Goal: Entertainment & Leisure: Browse casually

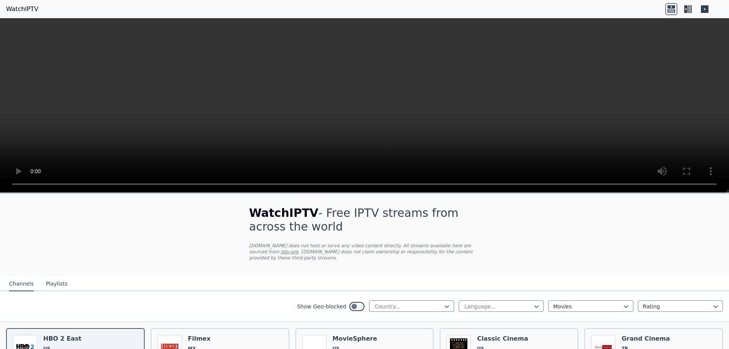
scroll to position [76, 0]
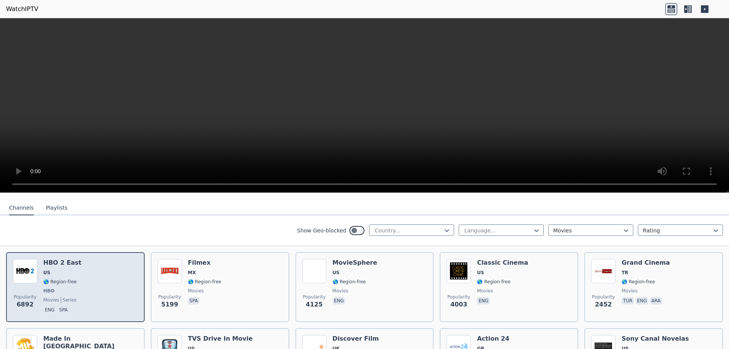
click at [59, 280] on div "HBO 2 East US 🌎 Region-free HBO movies series eng spa" at bounding box center [62, 287] width 38 height 56
click at [55, 272] on div "HBO 2 East US 🌎 Region-free HBO movies series eng spa" at bounding box center [62, 287] width 38 height 56
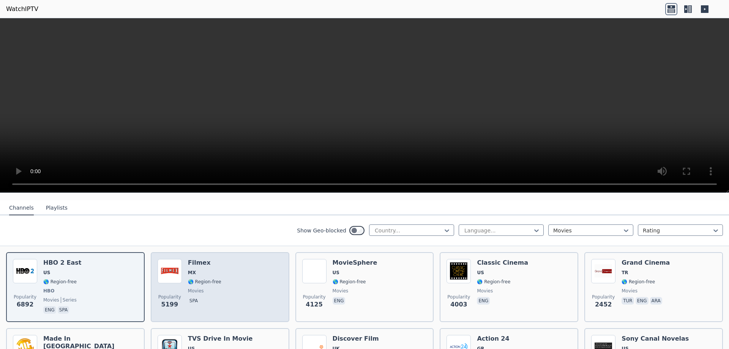
click at [227, 280] on div "Popularity 5199 Filmex MX 🌎 Region-free movies spa" at bounding box center [220, 287] width 125 height 56
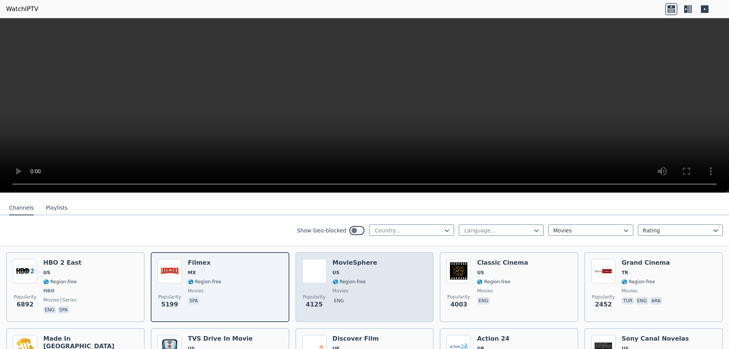
click at [360, 288] on span "movies" at bounding box center [355, 291] width 45 height 6
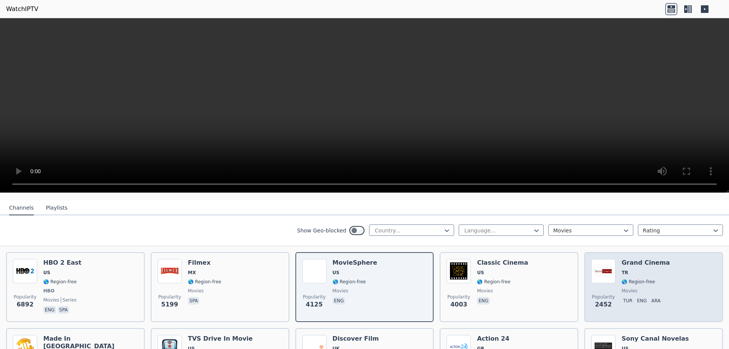
click at [635, 271] on div "Grand Cinema TR 🌎 Region-free movies tur eng ara" at bounding box center [645, 287] width 48 height 56
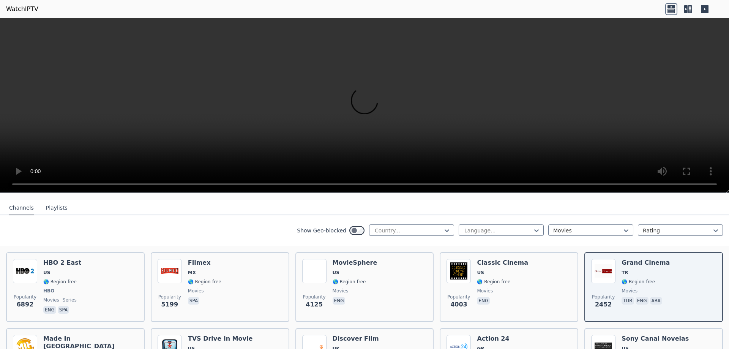
scroll to position [152, 0]
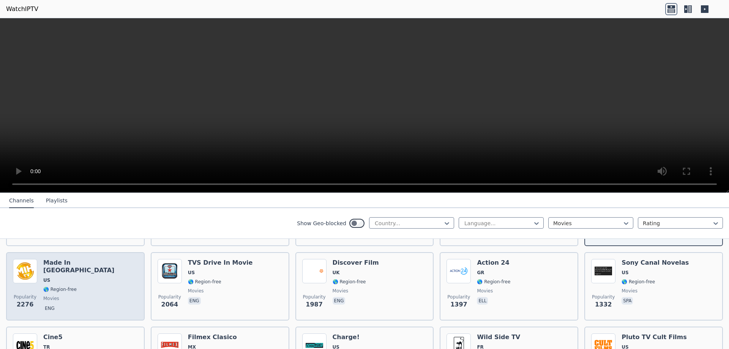
click at [104, 272] on div "Popularity 2276 Made In [GEOGRAPHIC_DATA] [GEOGRAPHIC_DATA] 🌎 Region-free movie…" at bounding box center [75, 286] width 125 height 55
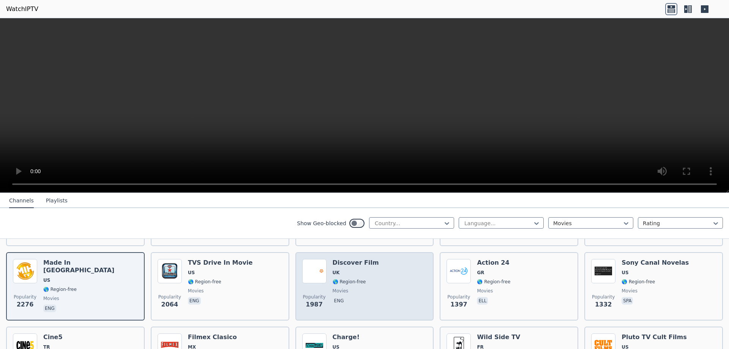
click at [330, 287] on div "Popularity 1987 Discover Film UK 🌎 Region-free movies eng" at bounding box center [364, 286] width 125 height 55
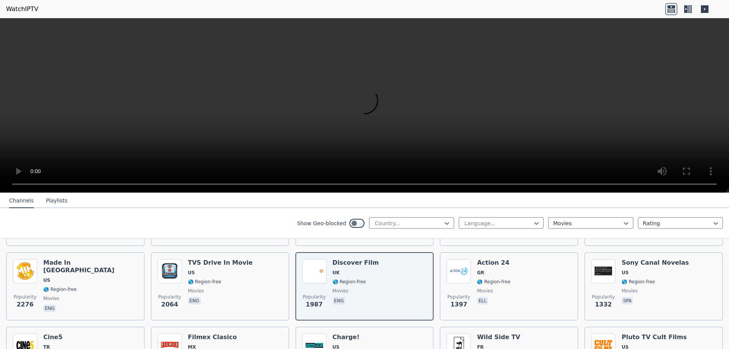
scroll to position [190, 0]
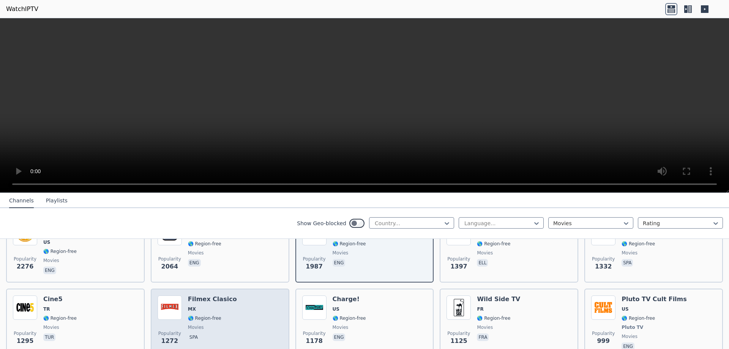
click at [211, 317] on div "Filmex Clasico MX 🌎 Region-free movies spa" at bounding box center [212, 323] width 49 height 56
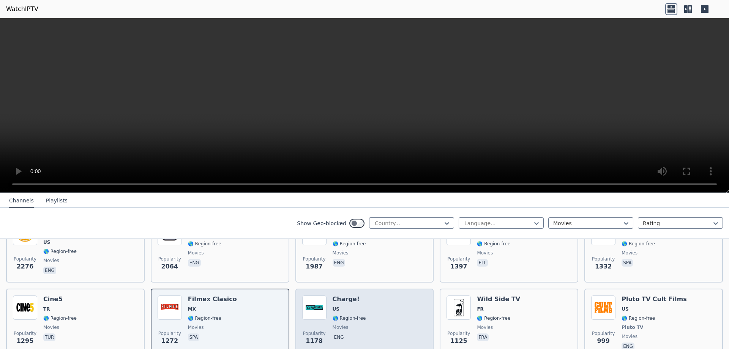
click at [364, 312] on div "Popularity 1178 Charge! US 🌎 Region-free movies eng" at bounding box center [364, 323] width 125 height 56
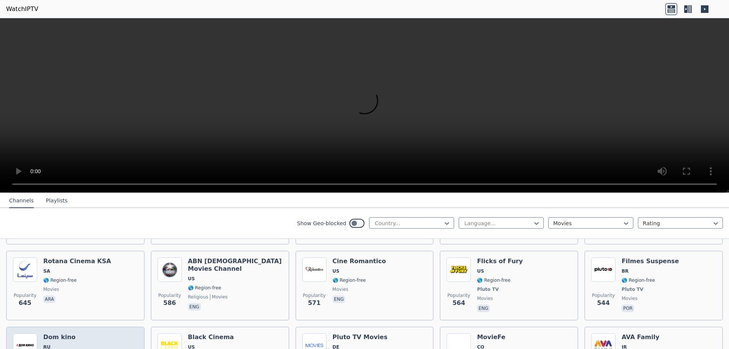
scroll to position [418, 0]
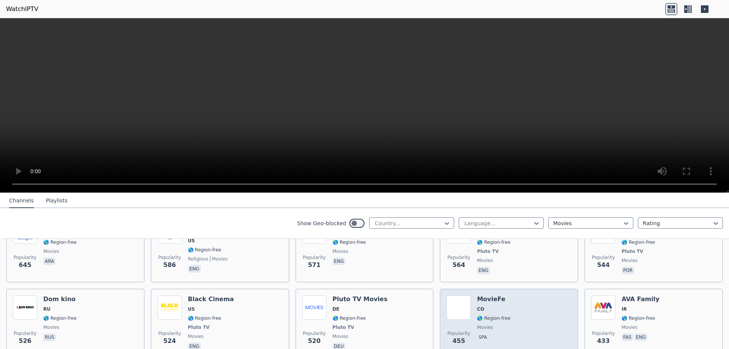
click at [493, 316] on div "MovieFe CO 🌎 Region-free movies spa" at bounding box center [493, 323] width 33 height 56
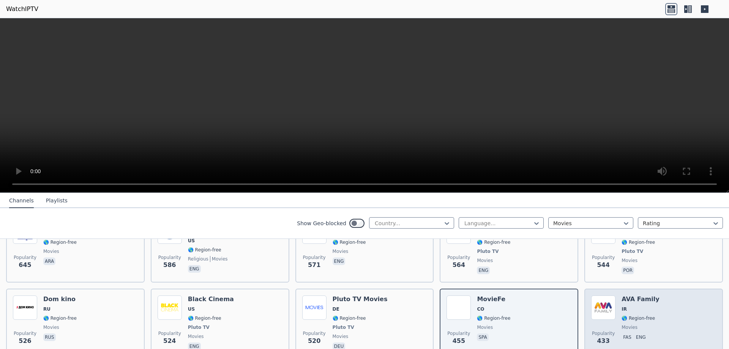
click at [634, 333] on p "eng" at bounding box center [640, 337] width 13 height 8
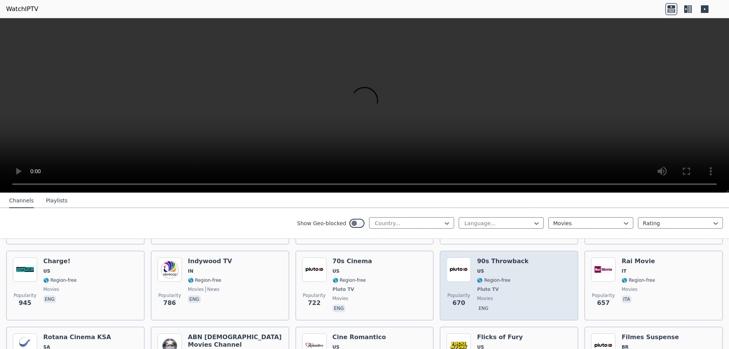
scroll to position [342, 0]
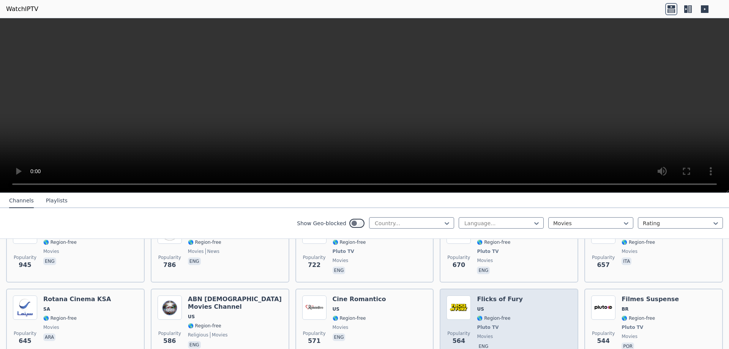
click at [511, 309] on div "Popularity 564 Flicks of Fury US 🌎 Region-free Pluto TV movies eng" at bounding box center [508, 323] width 125 height 56
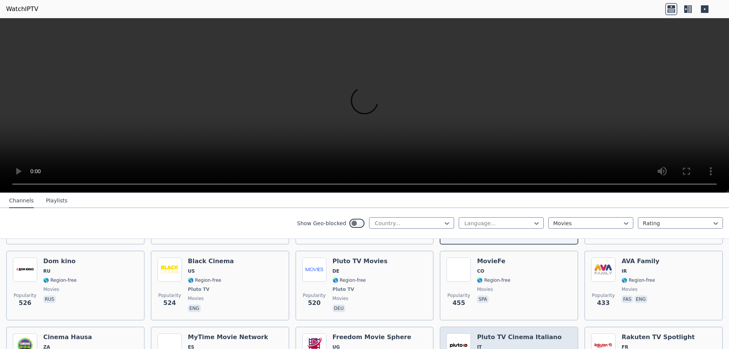
scroll to position [531, 0]
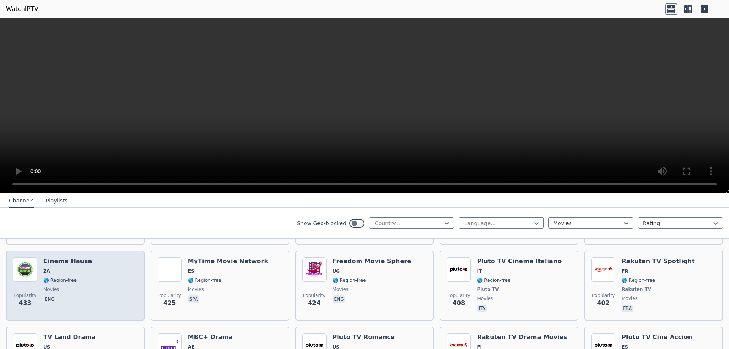
drag, startPoint x: 97, startPoint y: 279, endPoint x: 99, endPoint y: 282, distance: 4.1
click at [97, 279] on div "Popularity 433 Cinema Hausa ZA 🌎 Region-free movies eng" at bounding box center [75, 285] width 125 height 56
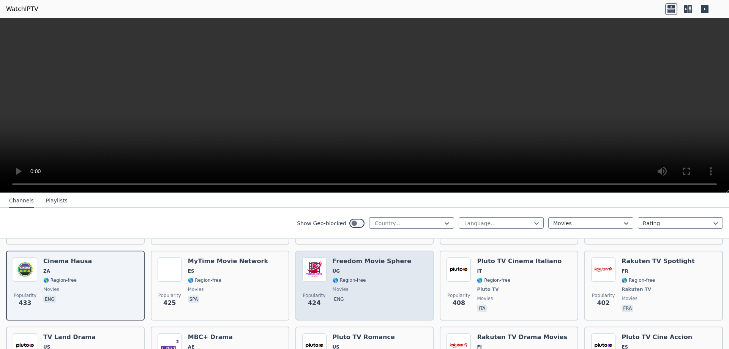
click at [364, 286] on span "movies" at bounding box center [372, 289] width 79 height 6
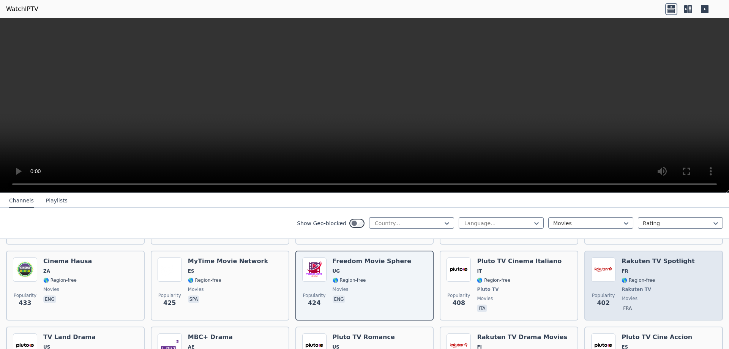
click at [634, 277] on span "🌎 Region-free" at bounding box center [637, 280] width 33 height 6
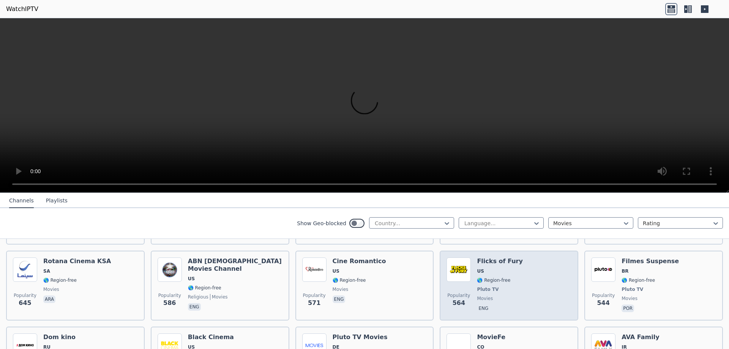
scroll to position [342, 0]
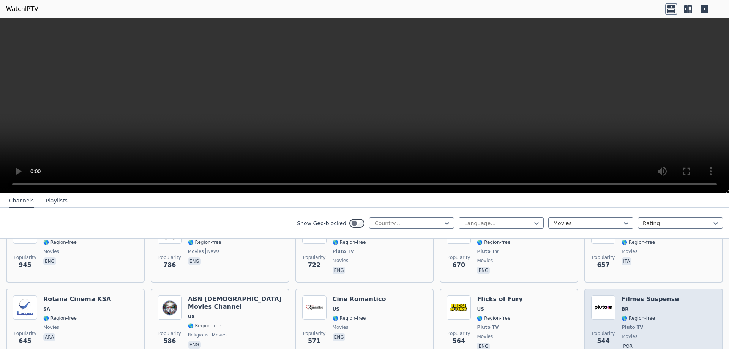
click at [607, 308] on img at bounding box center [603, 307] width 24 height 24
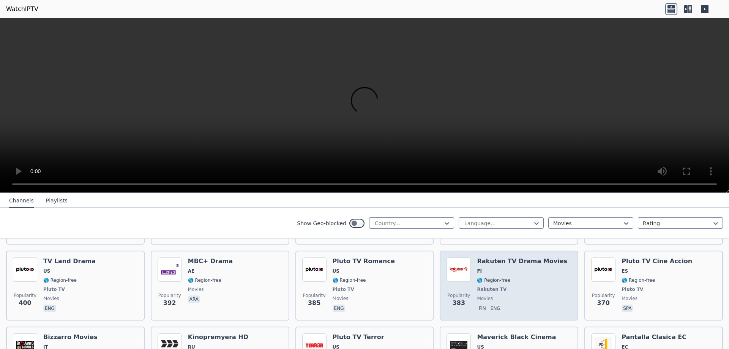
scroll to position [721, 0]
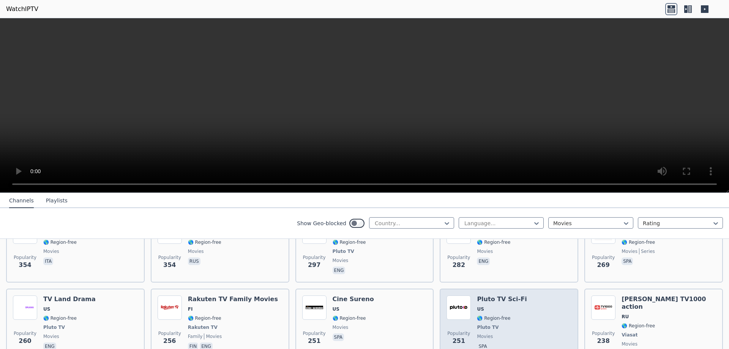
click at [486, 315] on span "🌎 Region-free" at bounding box center [493, 318] width 33 height 6
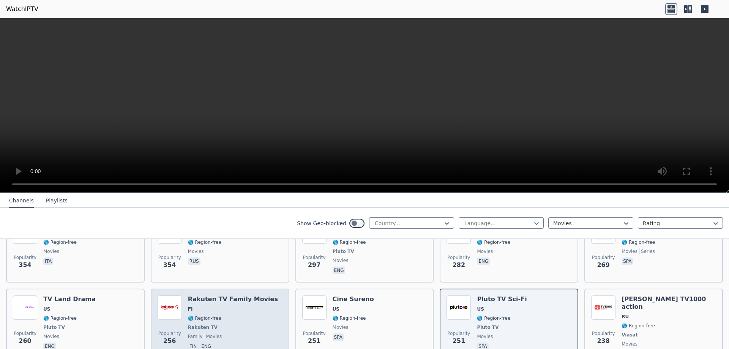
click at [226, 306] on span "FI" at bounding box center [233, 309] width 90 height 6
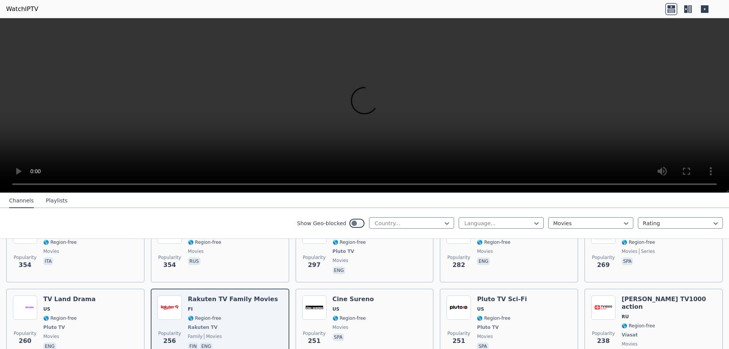
scroll to position [797, 0]
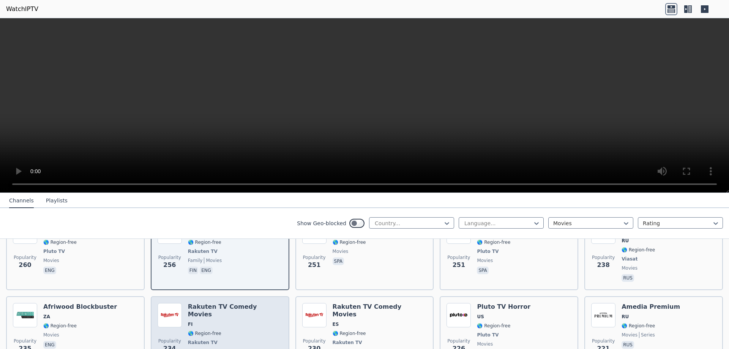
click at [246, 330] on span "🌎 Region-free" at bounding box center [235, 333] width 95 height 6
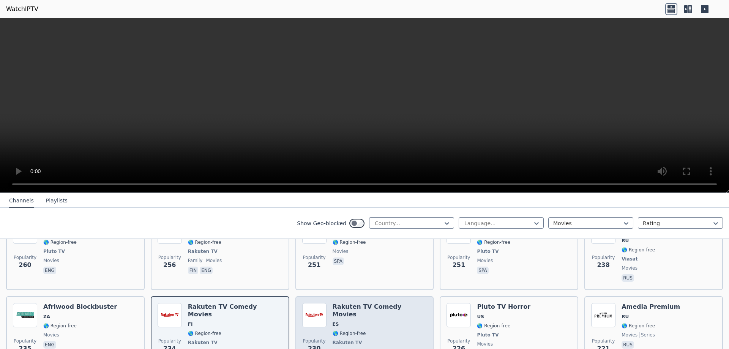
click at [364, 330] on span "🌎 Region-free" at bounding box center [380, 333] width 95 height 6
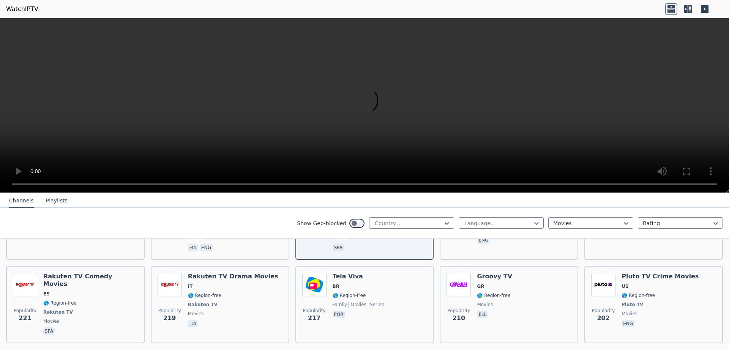
scroll to position [949, 0]
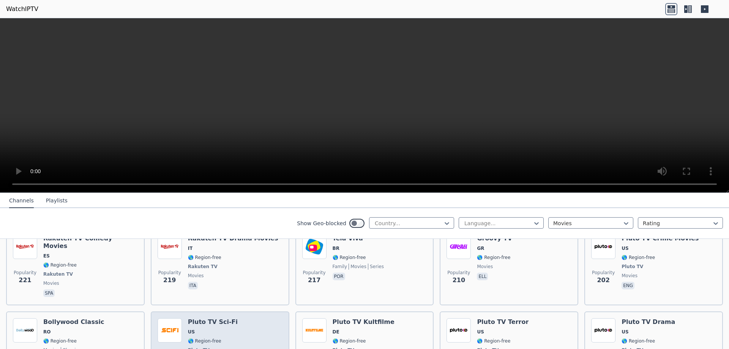
click at [213, 329] on span "US" at bounding box center [213, 332] width 50 height 6
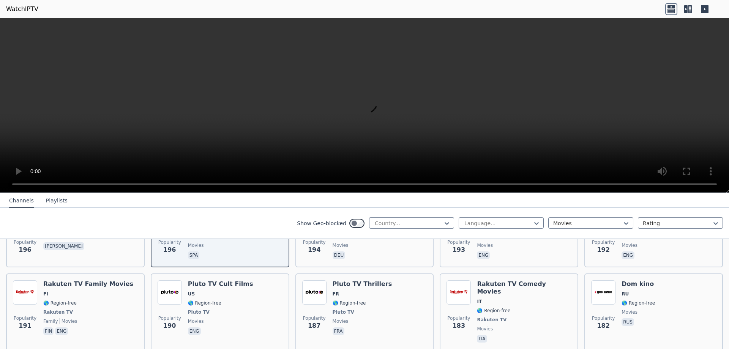
scroll to position [1101, 0]
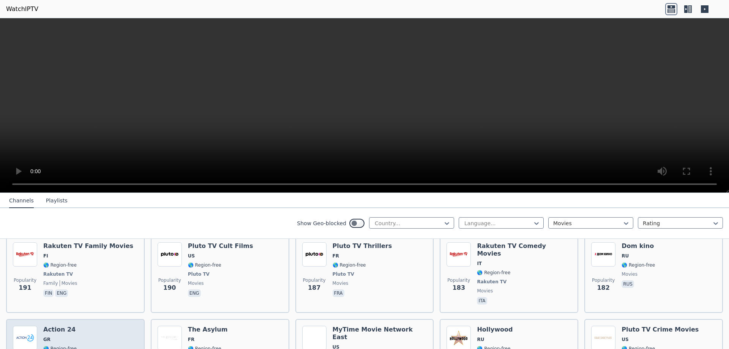
click at [67, 345] on span "🌎 Region-free" at bounding box center [59, 348] width 33 height 6
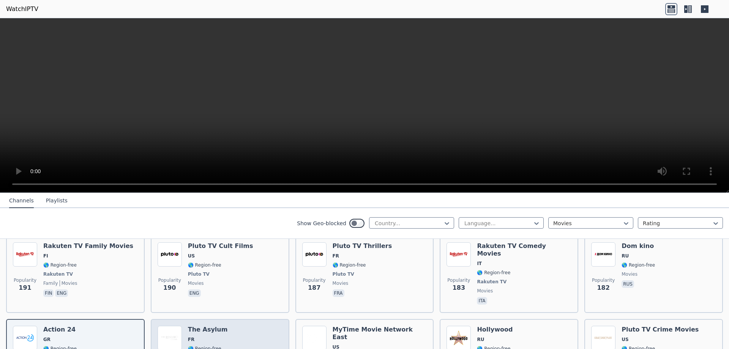
click at [199, 345] on span "🌎 Region-free" at bounding box center [204, 348] width 33 height 6
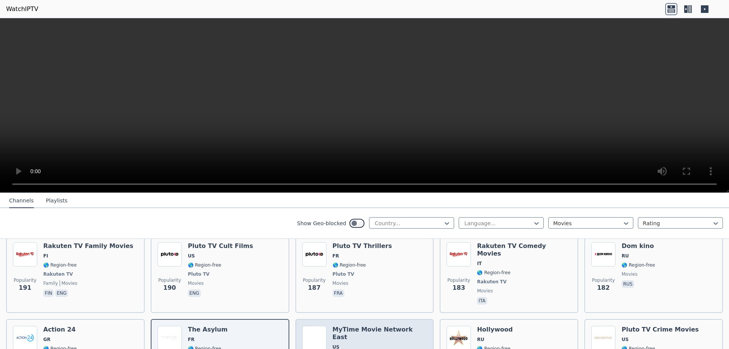
click at [365, 326] on div "MyTime Movie Network East US 🌎 Region-free movies eng" at bounding box center [380, 354] width 95 height 56
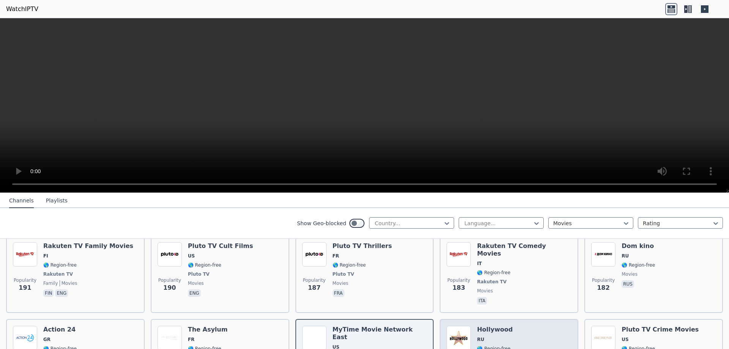
click at [501, 326] on div "Hollywood RU 🌎 Region-free movies rus" at bounding box center [495, 354] width 36 height 56
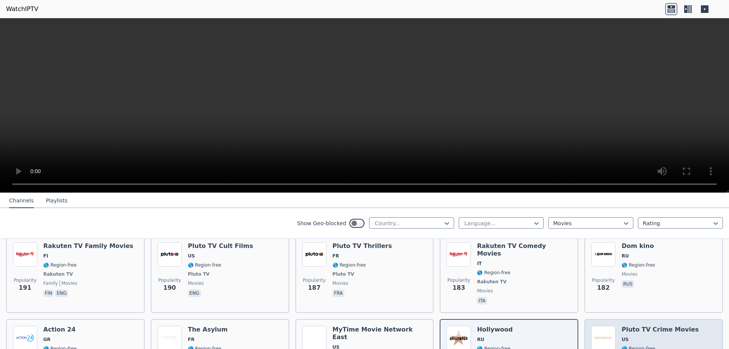
click at [621, 345] on span "🌎 Region-free" at bounding box center [637, 348] width 33 height 6
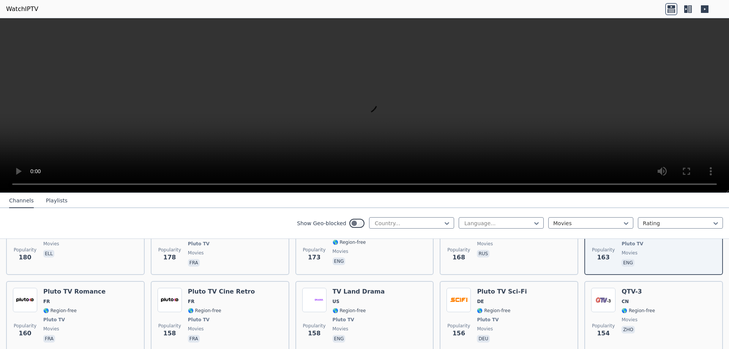
scroll to position [1253, 0]
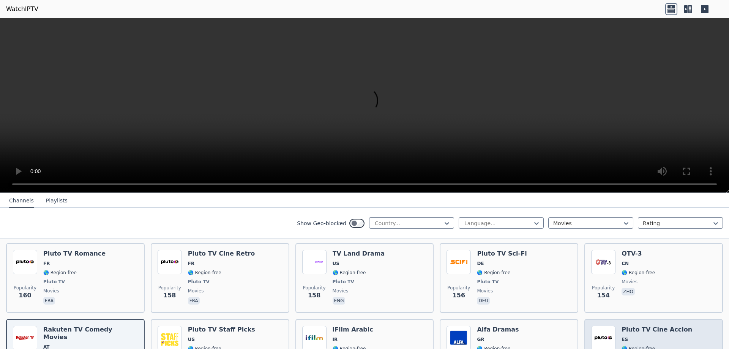
click at [647, 336] on span "ES" at bounding box center [656, 339] width 71 height 6
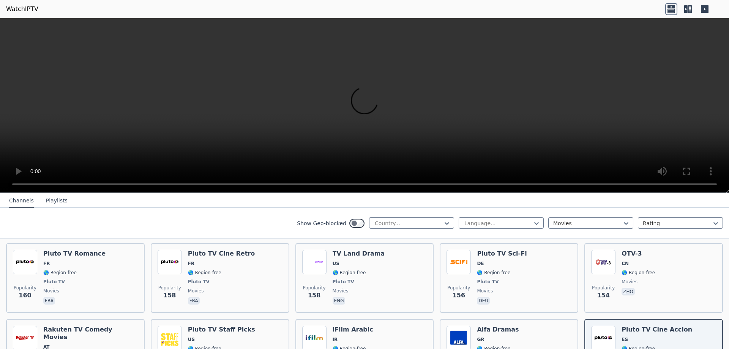
scroll to position [1405, 0]
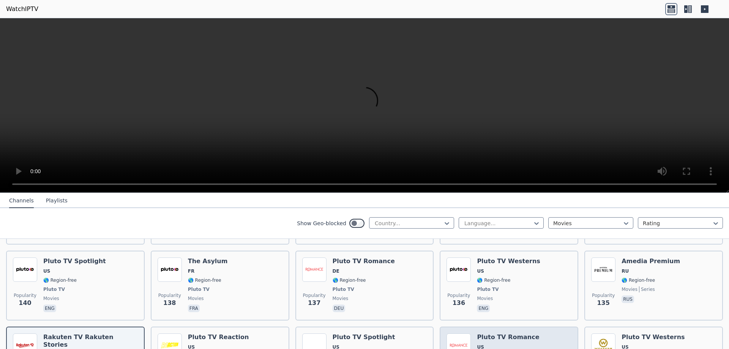
click at [457, 333] on img at bounding box center [458, 345] width 24 height 24
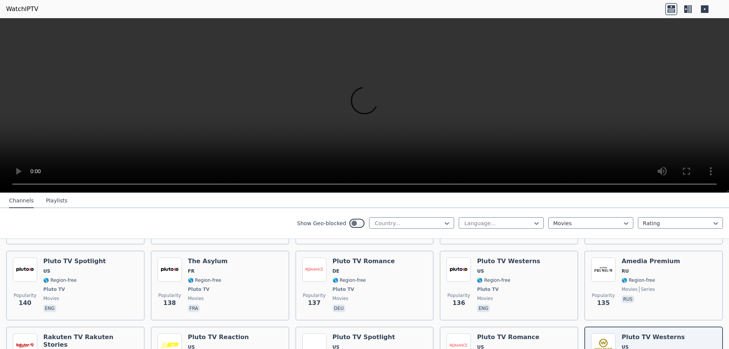
scroll to position [1632, 0]
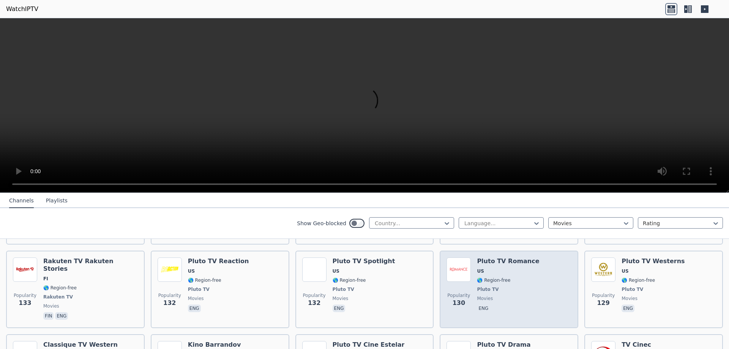
scroll to position [1594, 0]
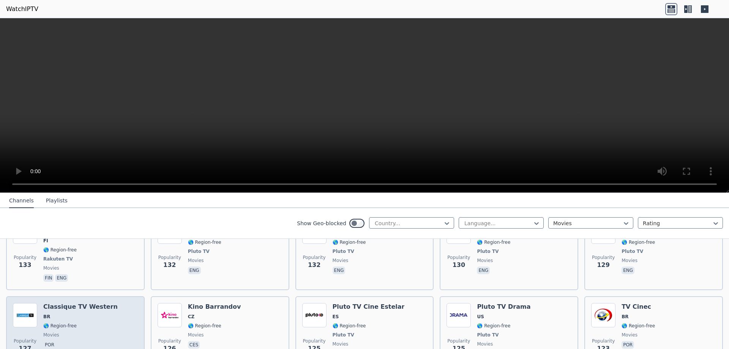
click at [119, 303] on div "Popularity 127 Classique TV Western BR 🌎 Region-free movies por" at bounding box center [75, 331] width 125 height 56
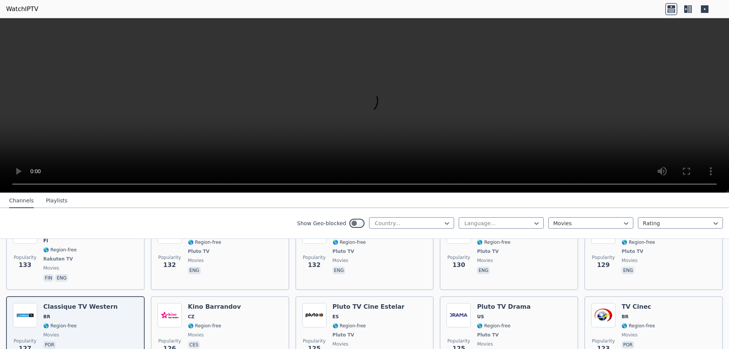
scroll to position [1632, 0]
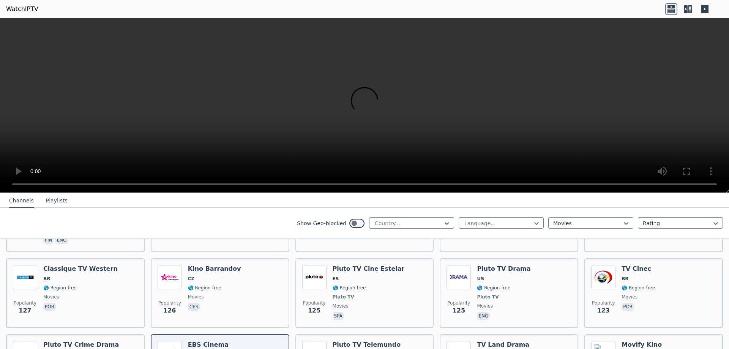
scroll to position [1708, 0]
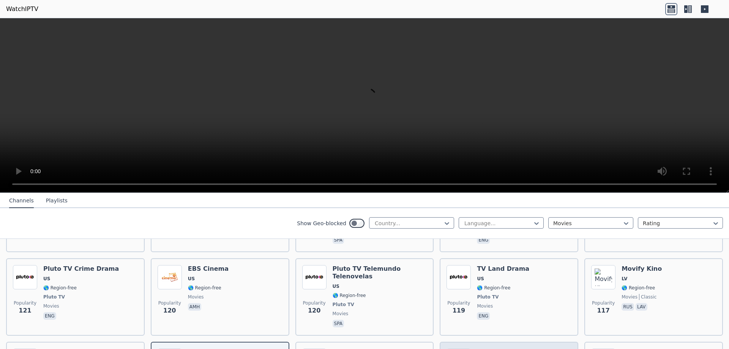
drag, startPoint x: 492, startPoint y: 320, endPoint x: 503, endPoint y: 319, distance: 10.7
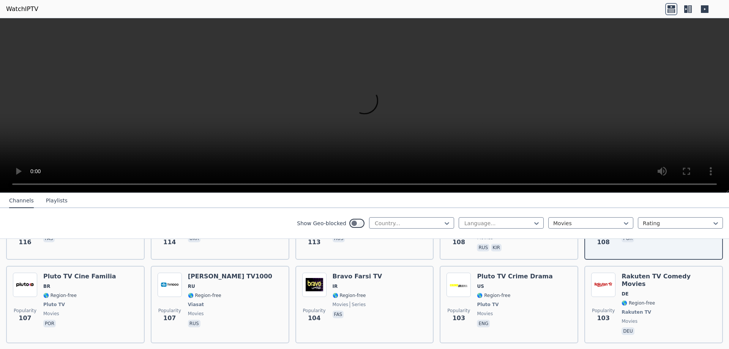
scroll to position [1898, 0]
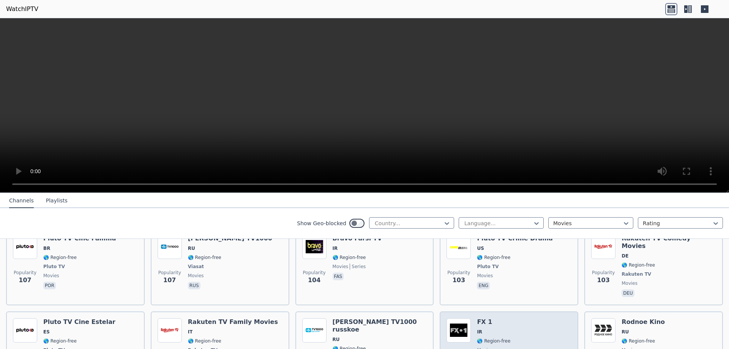
click at [492, 347] on span "movies" at bounding box center [493, 350] width 33 height 6
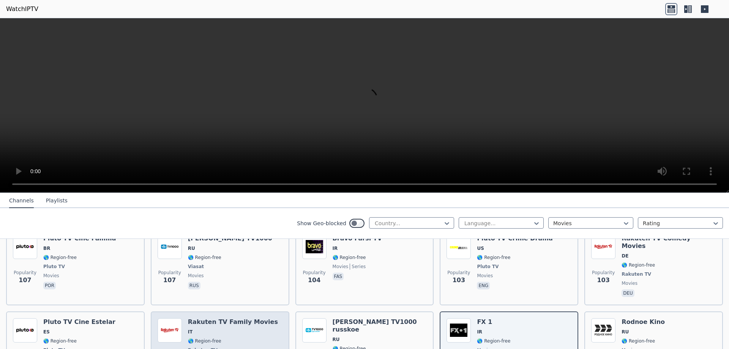
click at [207, 347] on span "Rakuten TV" at bounding box center [203, 350] width 30 height 6
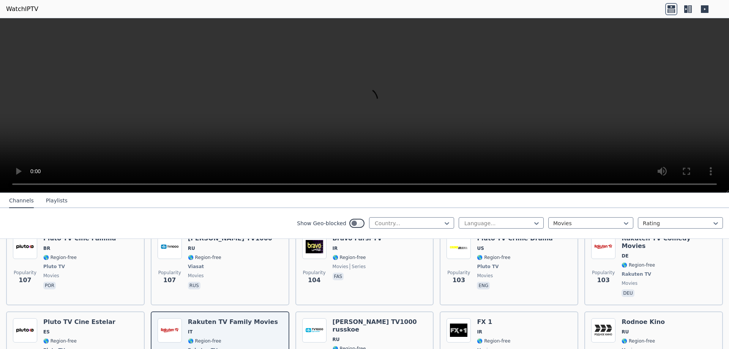
scroll to position [1974, 0]
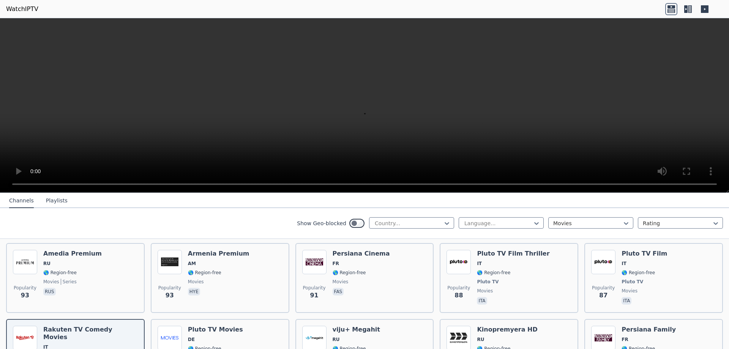
scroll to position [2126, 0]
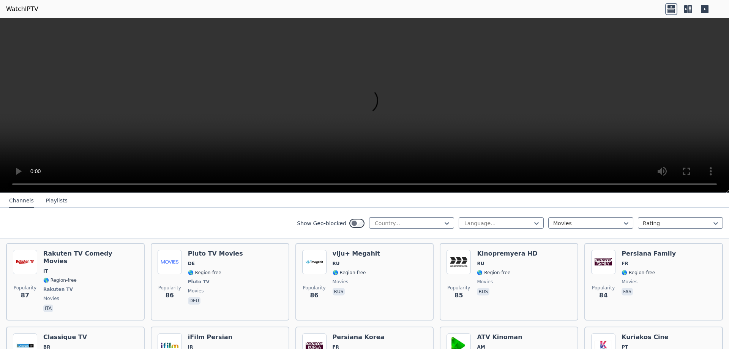
scroll to position [2202, 0]
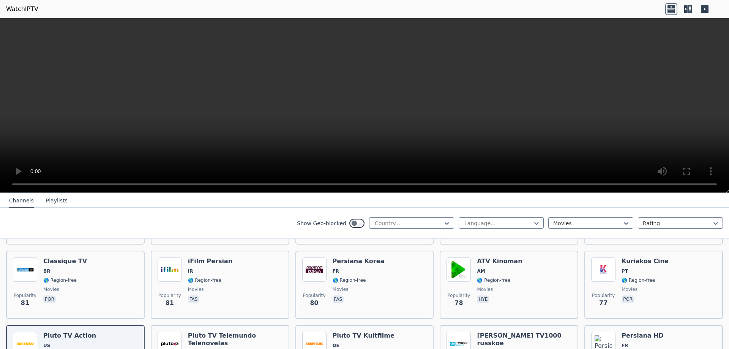
scroll to position [2240, 0]
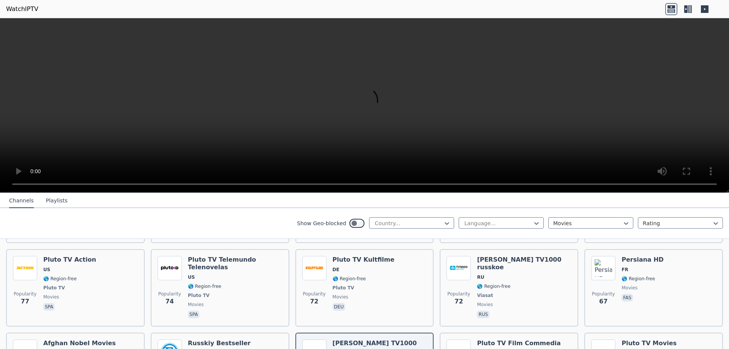
scroll to position [2354, 0]
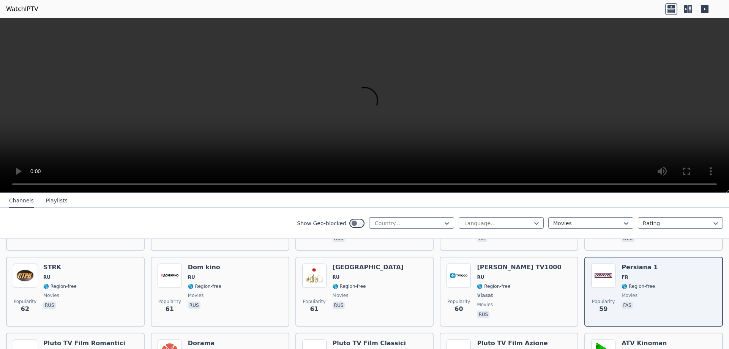
scroll to position [2505, 0]
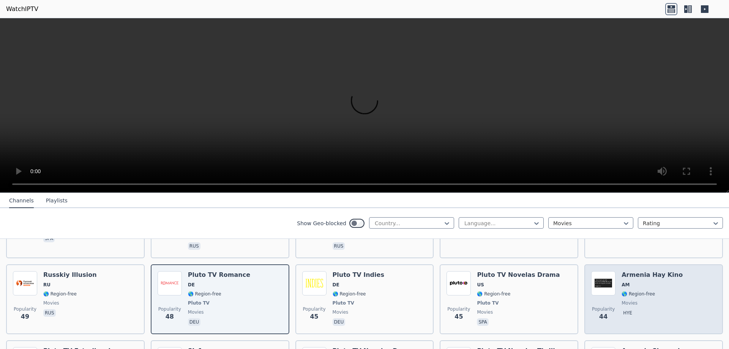
scroll to position [2581, 0]
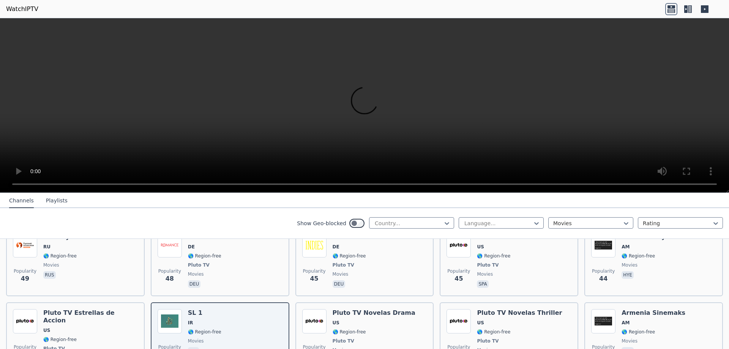
scroll to position [2729, 0]
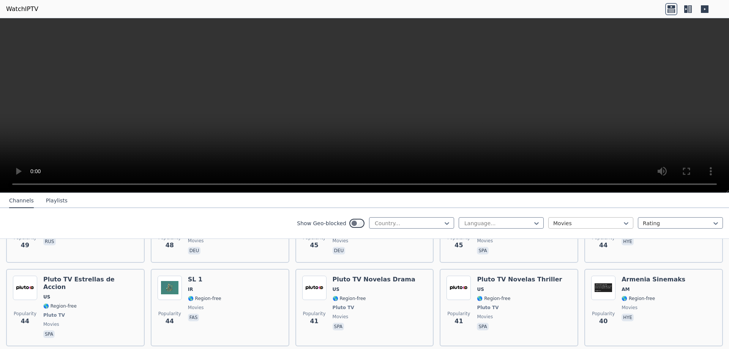
click at [567, 223] on div at bounding box center [587, 223] width 69 height 8
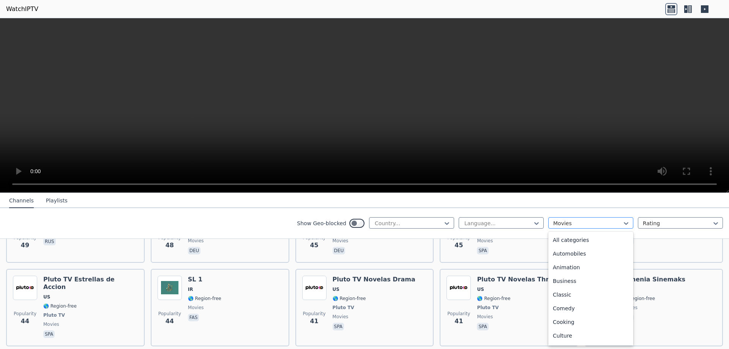
scroll to position [111, 0]
click at [563, 240] on div "Documentary" at bounding box center [590, 239] width 85 height 14
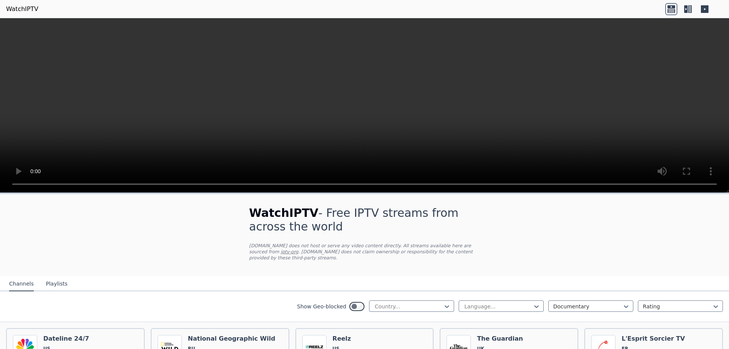
scroll to position [38, 0]
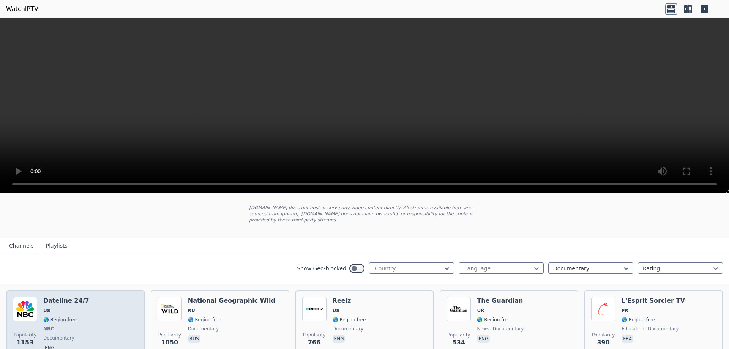
click at [74, 317] on span "🌎 Region-free" at bounding box center [66, 320] width 46 height 6
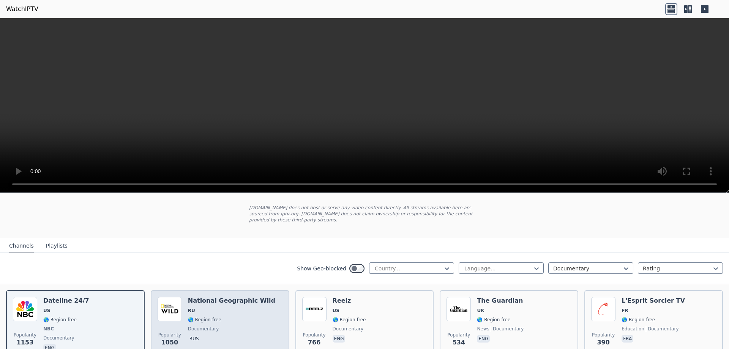
click at [208, 317] on span "🌎 Region-free" at bounding box center [204, 320] width 33 height 6
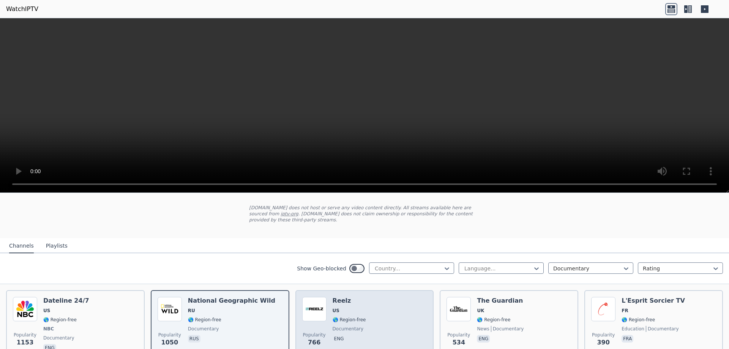
click at [373, 315] on div "Popularity 766 Reelz [GEOGRAPHIC_DATA] 🌎 Region-free documentary eng" at bounding box center [364, 325] width 125 height 56
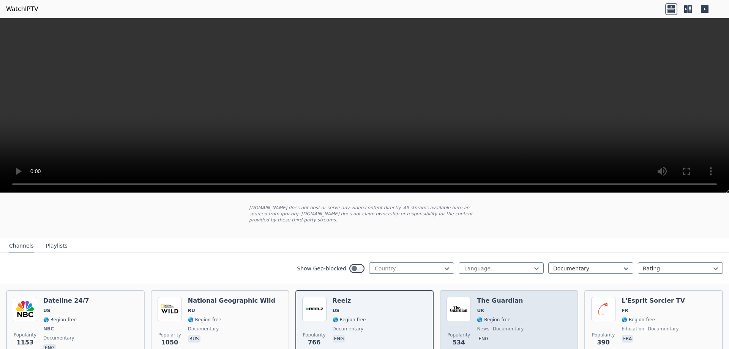
click at [496, 317] on span "🌎 Region-free" at bounding box center [493, 320] width 33 height 6
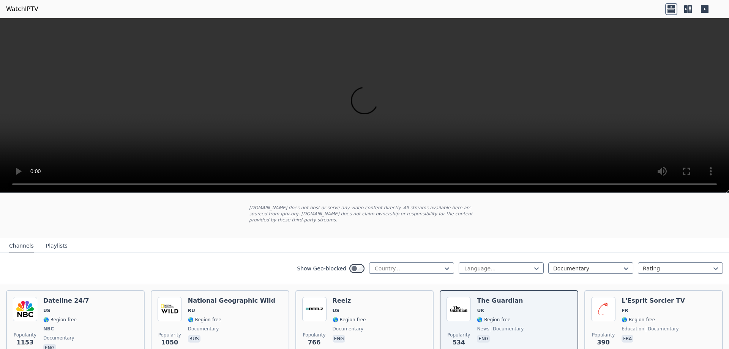
scroll to position [190, 0]
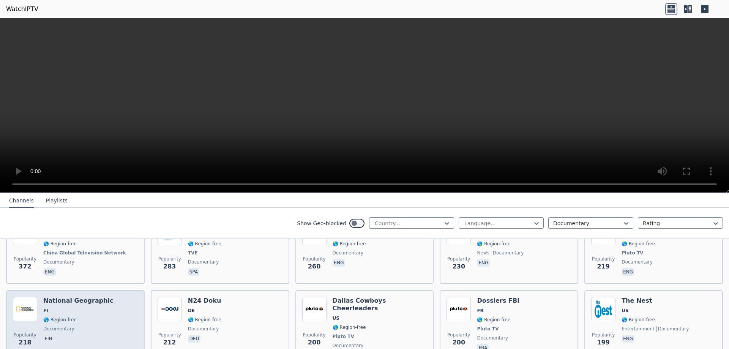
click at [80, 317] on span "🌎 Region-free" at bounding box center [78, 320] width 70 height 6
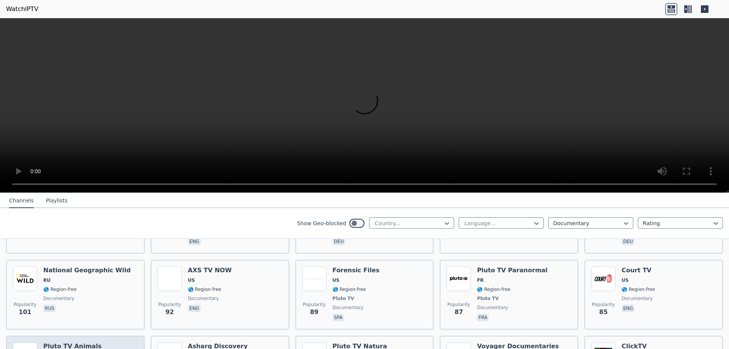
scroll to position [569, 0]
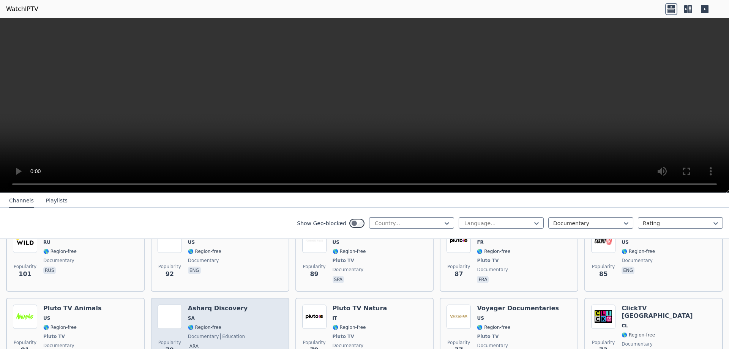
click at [183, 307] on div "Popularity 79 Asharq Discovery SA 🌎 Region-free documentary education ara" at bounding box center [220, 332] width 125 height 56
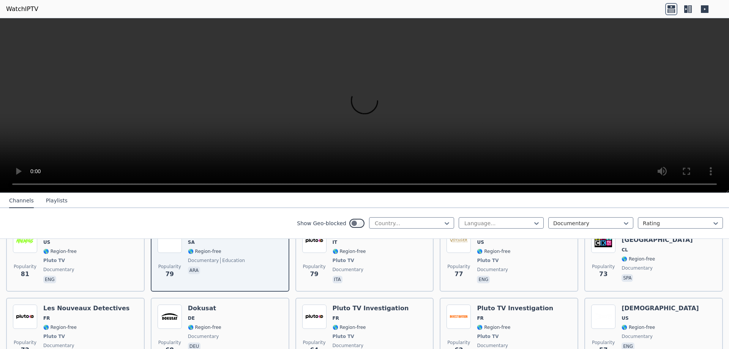
scroll to position [873, 0]
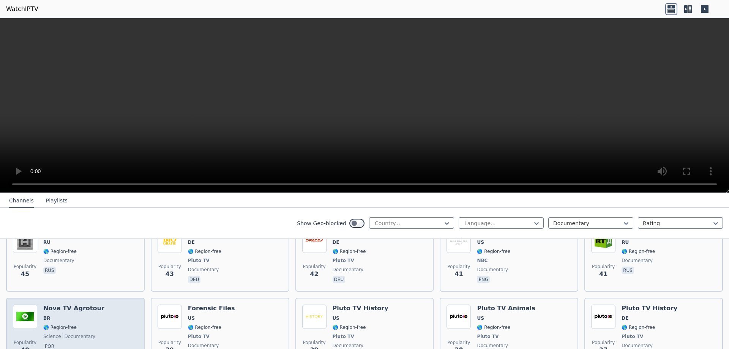
click at [74, 309] on div "Nova TV Agrotour BR 🌎 Region-free science documentary por" at bounding box center [73, 332] width 61 height 56
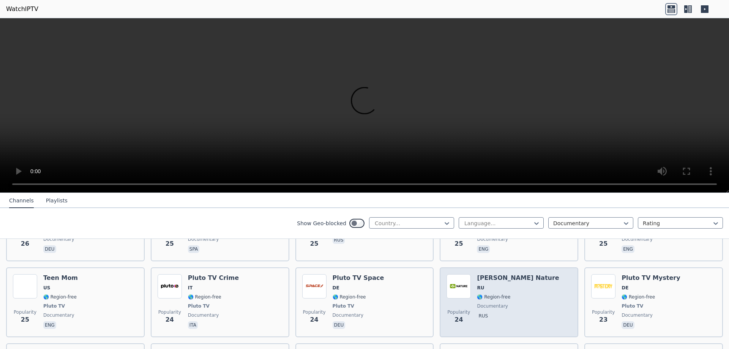
scroll to position [1291, 0]
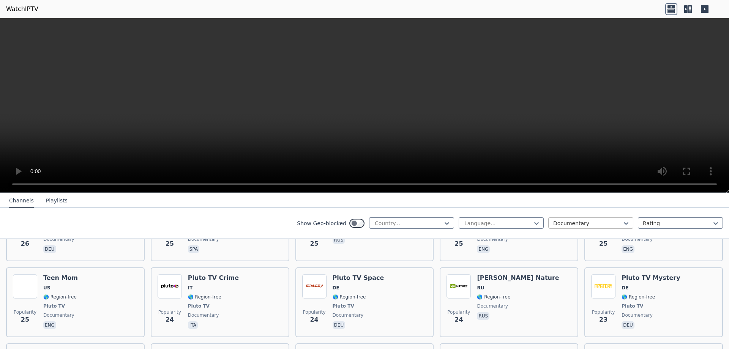
click at [580, 224] on div at bounding box center [587, 223] width 69 height 8
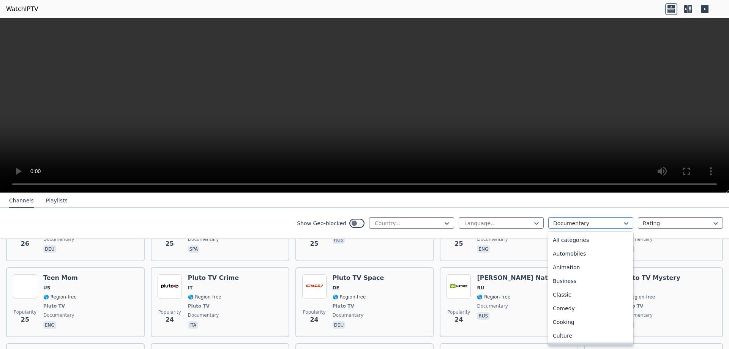
scroll to position [15, 0]
click at [563, 296] on div "Comedy" at bounding box center [590, 293] width 85 height 14
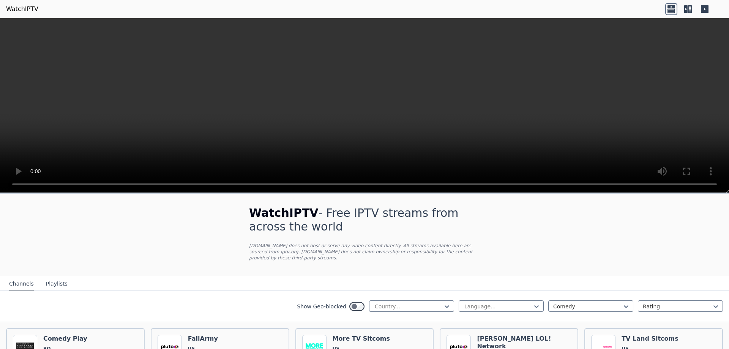
scroll to position [76, 0]
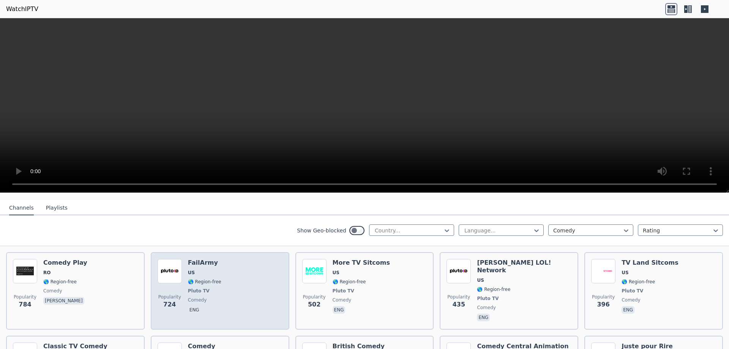
click at [207, 279] on div "FailArmy US 🌎 Region-free Pluto TV comedy eng" at bounding box center [204, 291] width 33 height 64
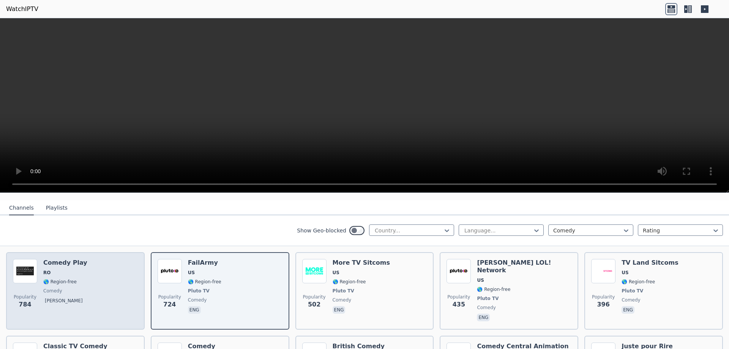
click at [86, 269] on div "Popularity 784 Comedy Play RO 🌎 Region-free comedy [PERSON_NAME]" at bounding box center [75, 291] width 125 height 64
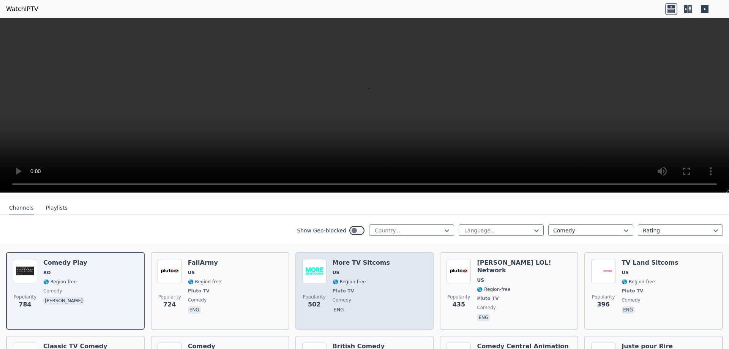
scroll to position [152, 0]
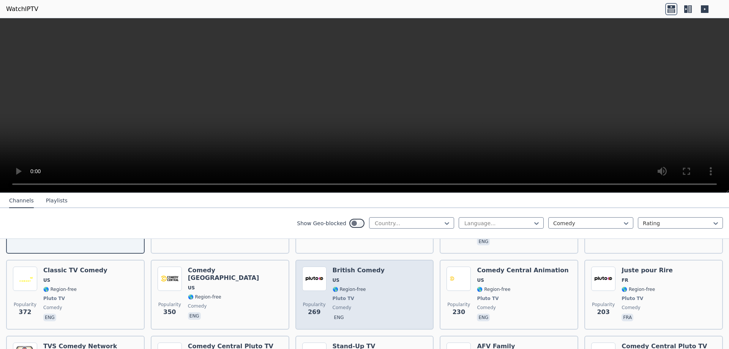
click at [358, 281] on div "British Comedy US 🌎 Region-free Pluto TV comedy eng" at bounding box center [359, 294] width 52 height 56
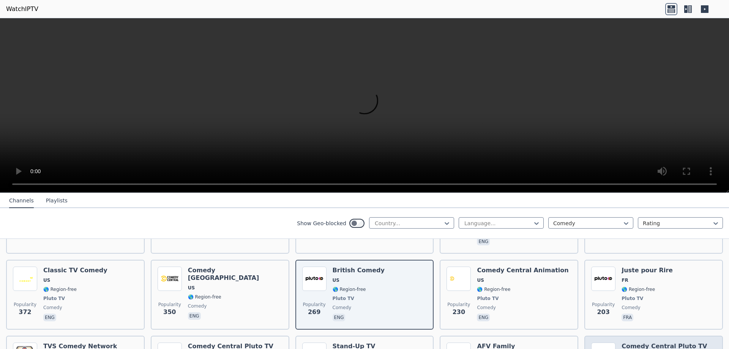
scroll to position [228, 0]
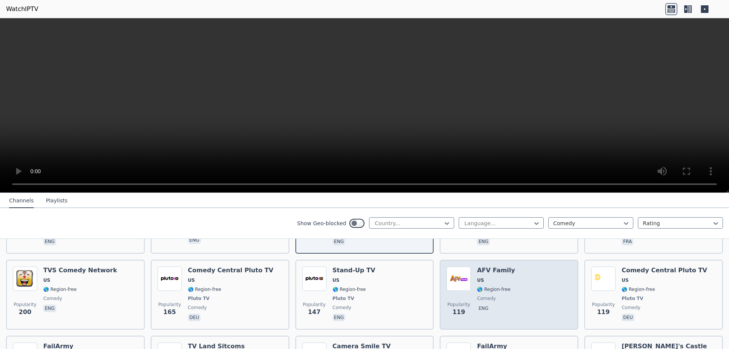
click at [481, 281] on div "AFV Family US 🌎 Region-free comedy eng" at bounding box center [496, 294] width 38 height 56
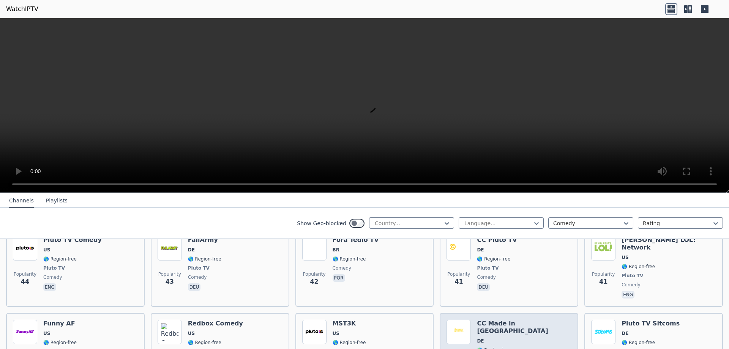
scroll to position [683, 0]
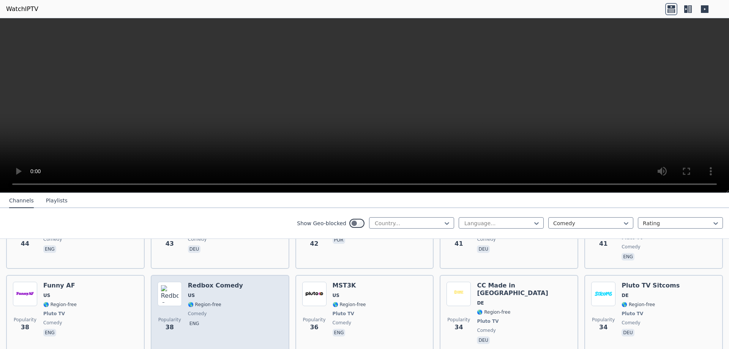
click at [190, 301] on span "🌎 Region-free" at bounding box center [204, 304] width 33 height 6
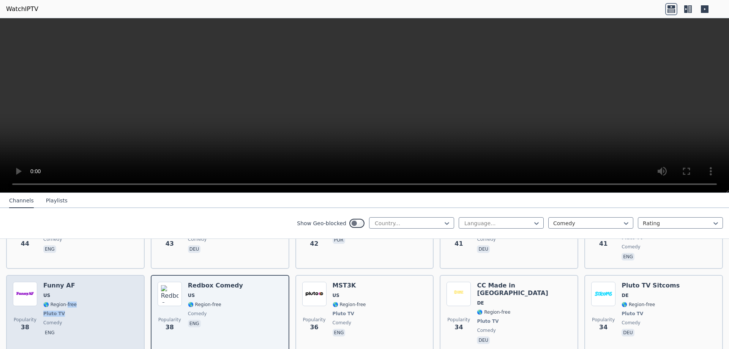
click at [65, 282] on div "Funny AF US 🌎 Region-free Pluto TV comedy eng" at bounding box center [59, 314] width 33 height 64
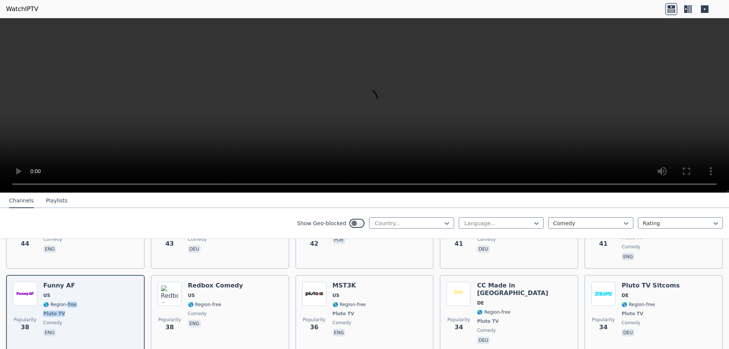
scroll to position [759, 0]
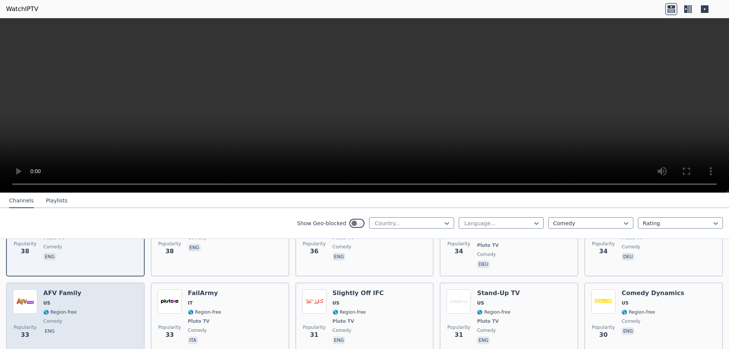
click at [108, 289] on div "Popularity 33 AFV Family US 🌎 Region-free comedy eng" at bounding box center [75, 317] width 125 height 56
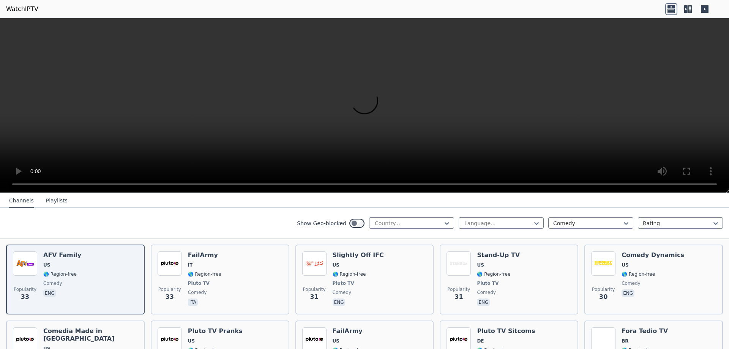
scroll to position [873, 0]
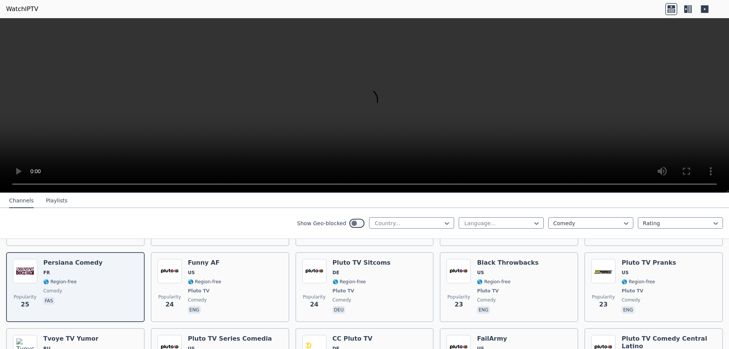
scroll to position [1025, 0]
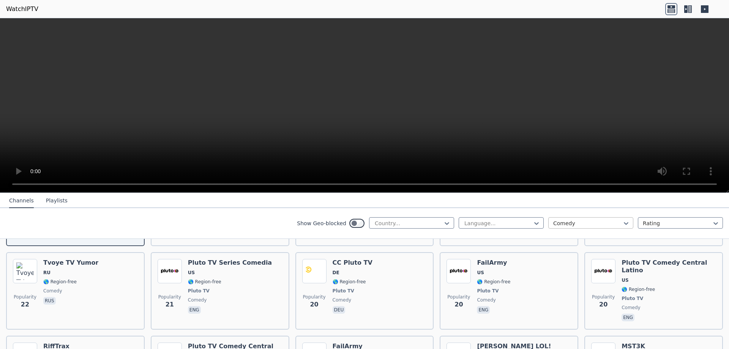
click at [574, 219] on div "Comedy" at bounding box center [590, 222] width 85 height 11
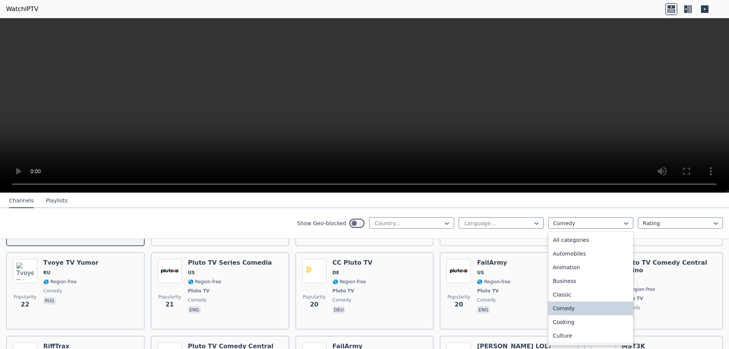
scroll to position [38, 0]
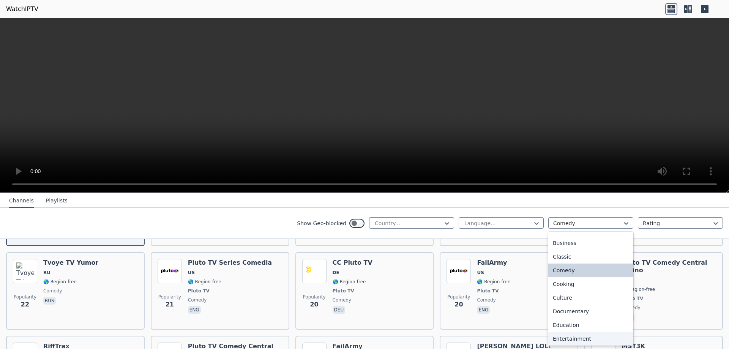
click at [566, 338] on div "Entertainment" at bounding box center [590, 339] width 85 height 14
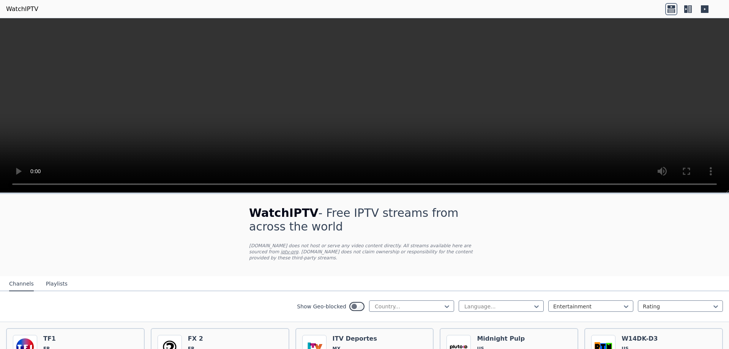
scroll to position [76, 0]
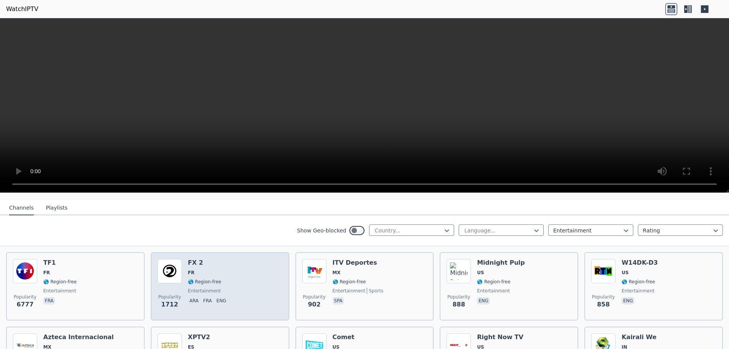
click at [227, 286] on div "Popularity 1712 FX 2 FR 🌎 Region-free entertainment ara fra eng" at bounding box center [220, 286] width 125 height 55
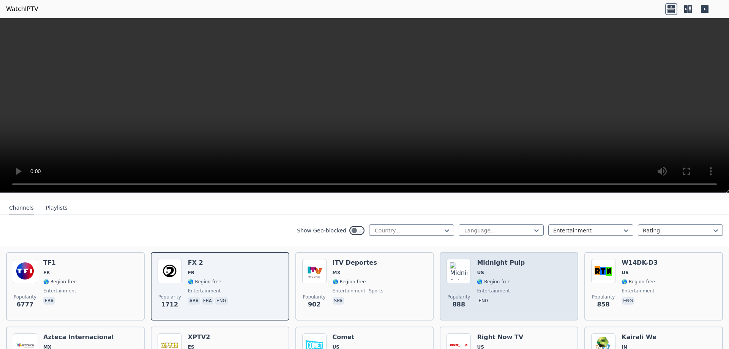
click at [505, 279] on span "🌎 Region-free" at bounding box center [501, 282] width 48 height 6
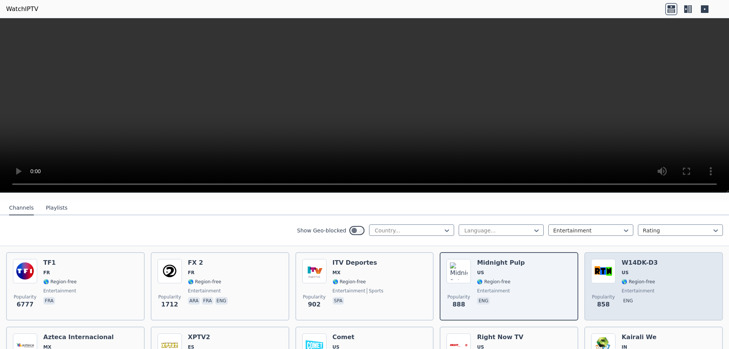
click at [621, 279] on span "🌎 Region-free" at bounding box center [637, 282] width 33 height 6
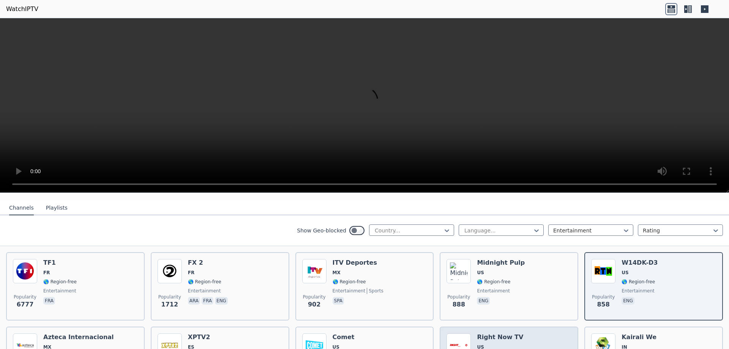
scroll to position [114, 0]
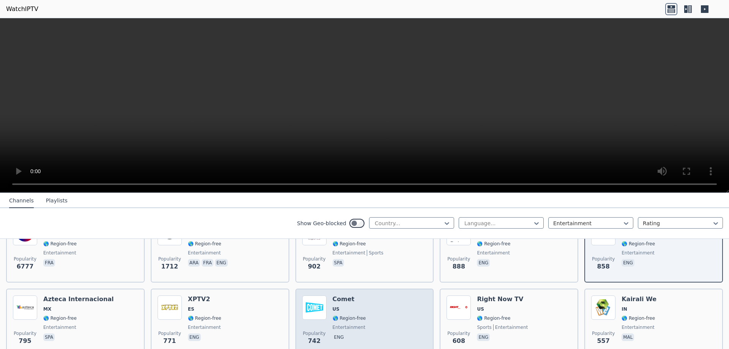
click at [341, 306] on span "US" at bounding box center [349, 309] width 33 height 6
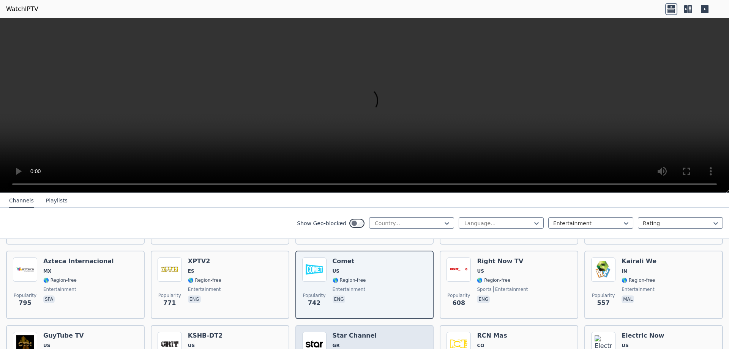
scroll to position [228, 0]
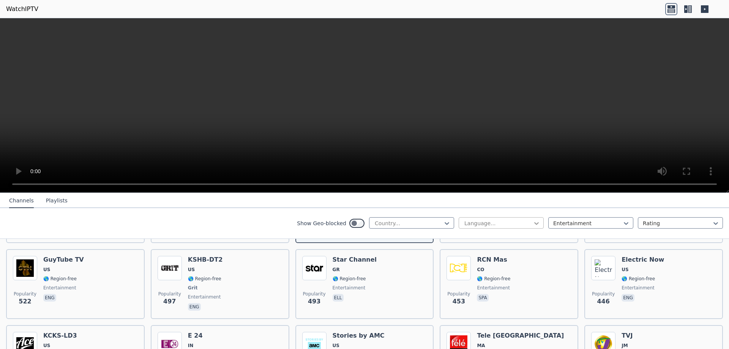
click at [533, 225] on icon at bounding box center [537, 223] width 8 height 8
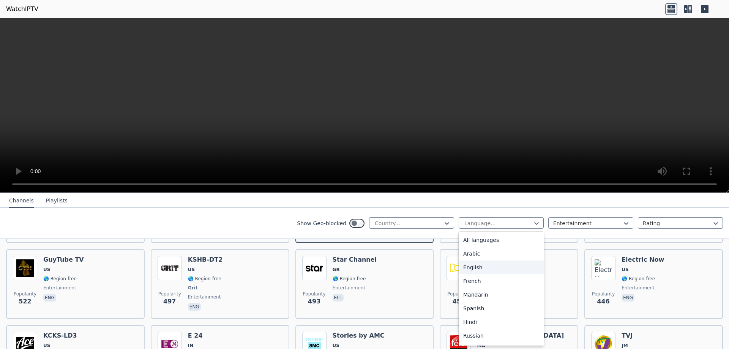
click at [468, 268] on div "English" at bounding box center [501, 267] width 85 height 14
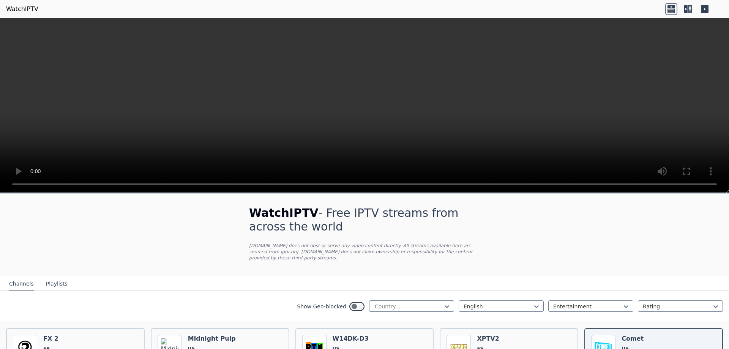
scroll to position [76, 0]
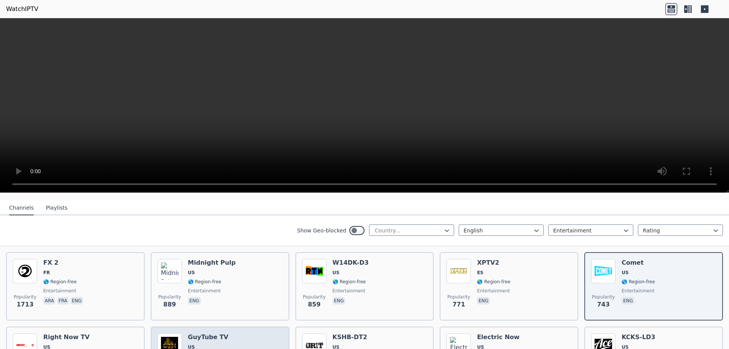
click at [208, 344] on span "US" at bounding box center [208, 347] width 41 height 6
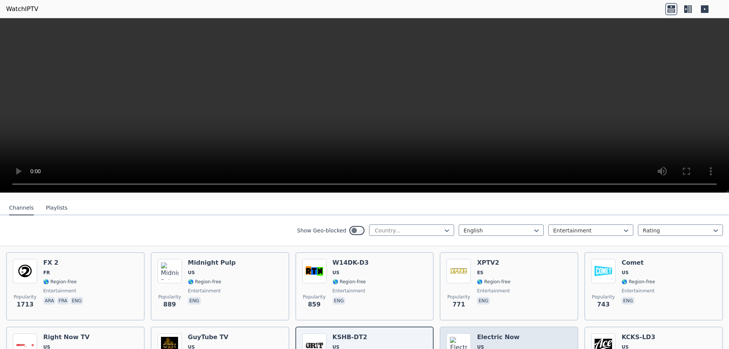
click at [507, 333] on h6 "Electric Now" at bounding box center [498, 337] width 43 height 8
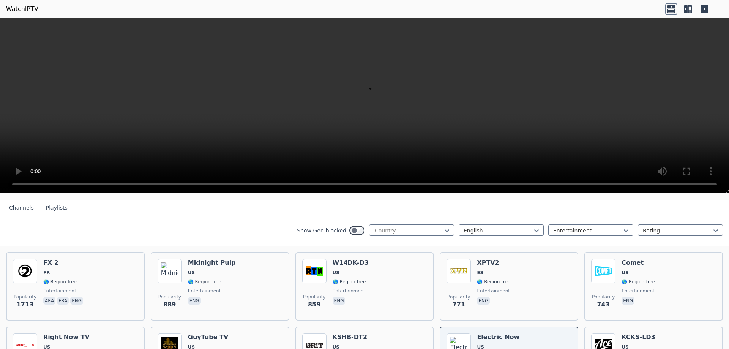
scroll to position [190, 0]
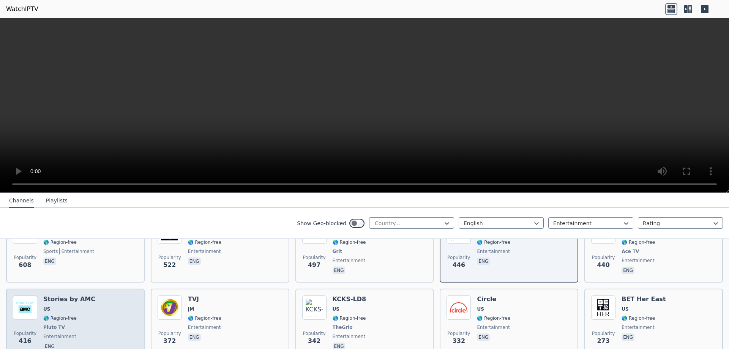
click at [103, 308] on div "Popularity 416 Stories by AMC US 🌎 Region-free Pluto TV entertainment eng" at bounding box center [75, 323] width 125 height 56
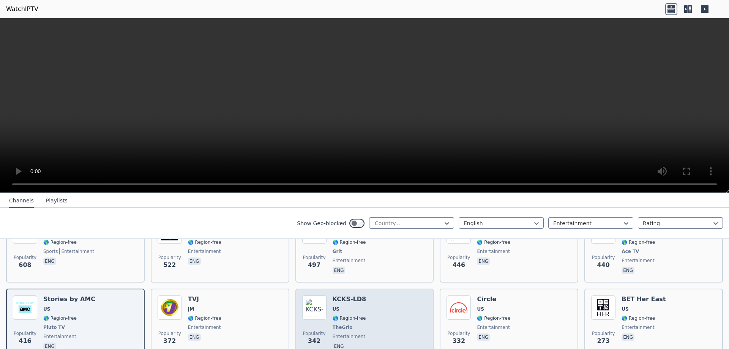
click at [359, 324] on div "KCKS-LD8 US 🌎 Region-free TheGrio entertainment eng" at bounding box center [350, 323] width 34 height 56
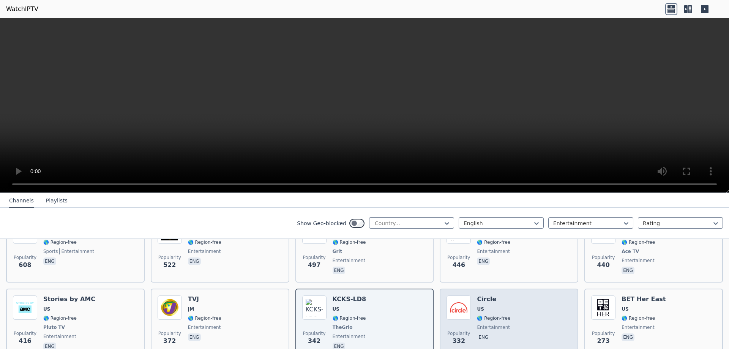
click at [507, 326] on div "Popularity 332 Circle US 🌎 Region-free entertainment eng" at bounding box center [508, 323] width 125 height 56
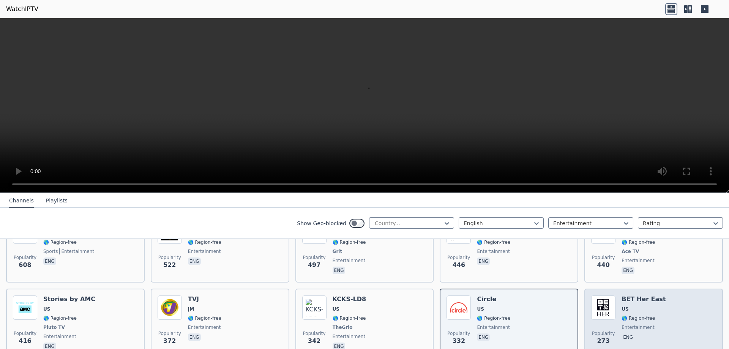
click at [657, 312] on div "Popularity 273 BET Her East US 🌎 Region-free entertainment eng" at bounding box center [653, 323] width 125 height 56
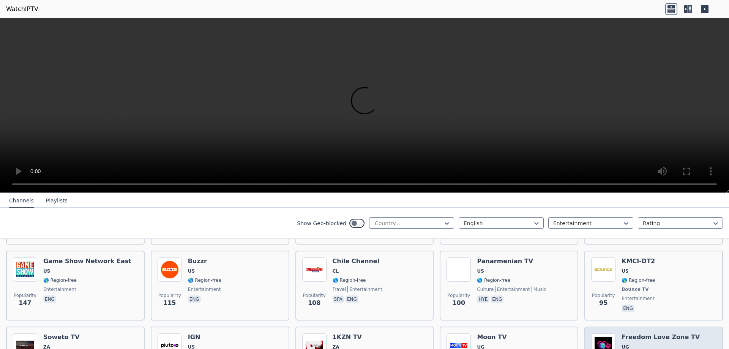
scroll to position [456, 0]
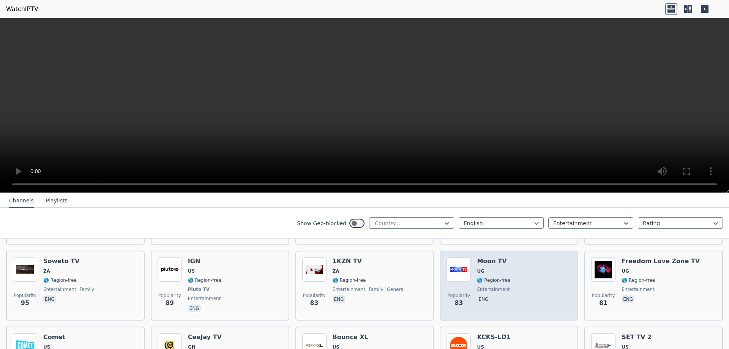
click at [486, 295] on span "eng" at bounding box center [493, 299] width 33 height 9
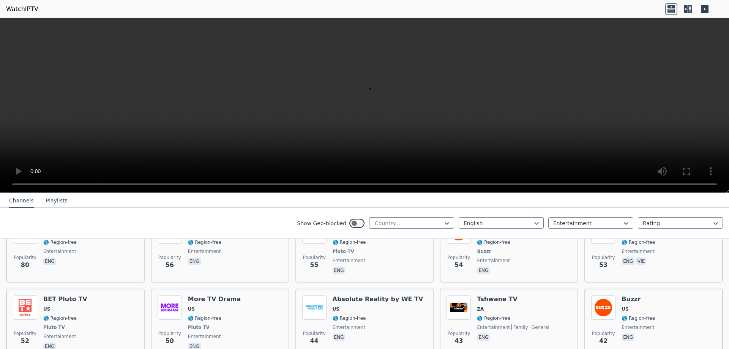
scroll to position [645, 0]
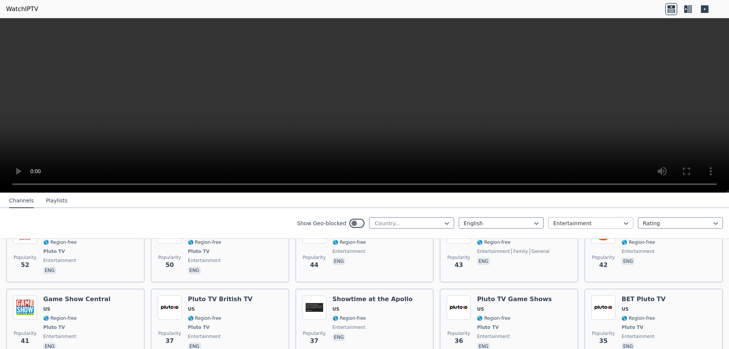
click at [590, 223] on div at bounding box center [587, 223] width 69 height 8
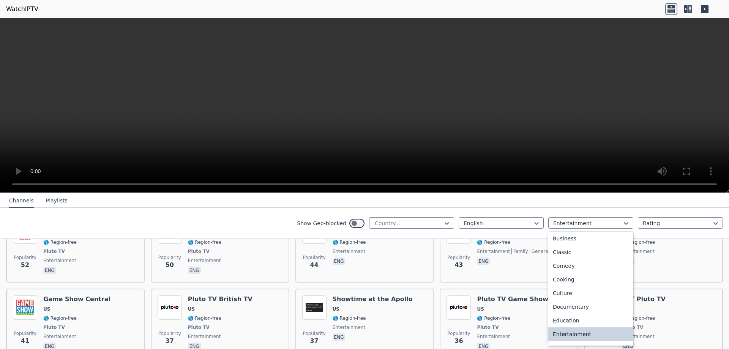
scroll to position [194, 0]
click at [558, 249] on div "Movies" at bounding box center [590, 251] width 85 height 14
